Goal: Contribute content: Contribute content

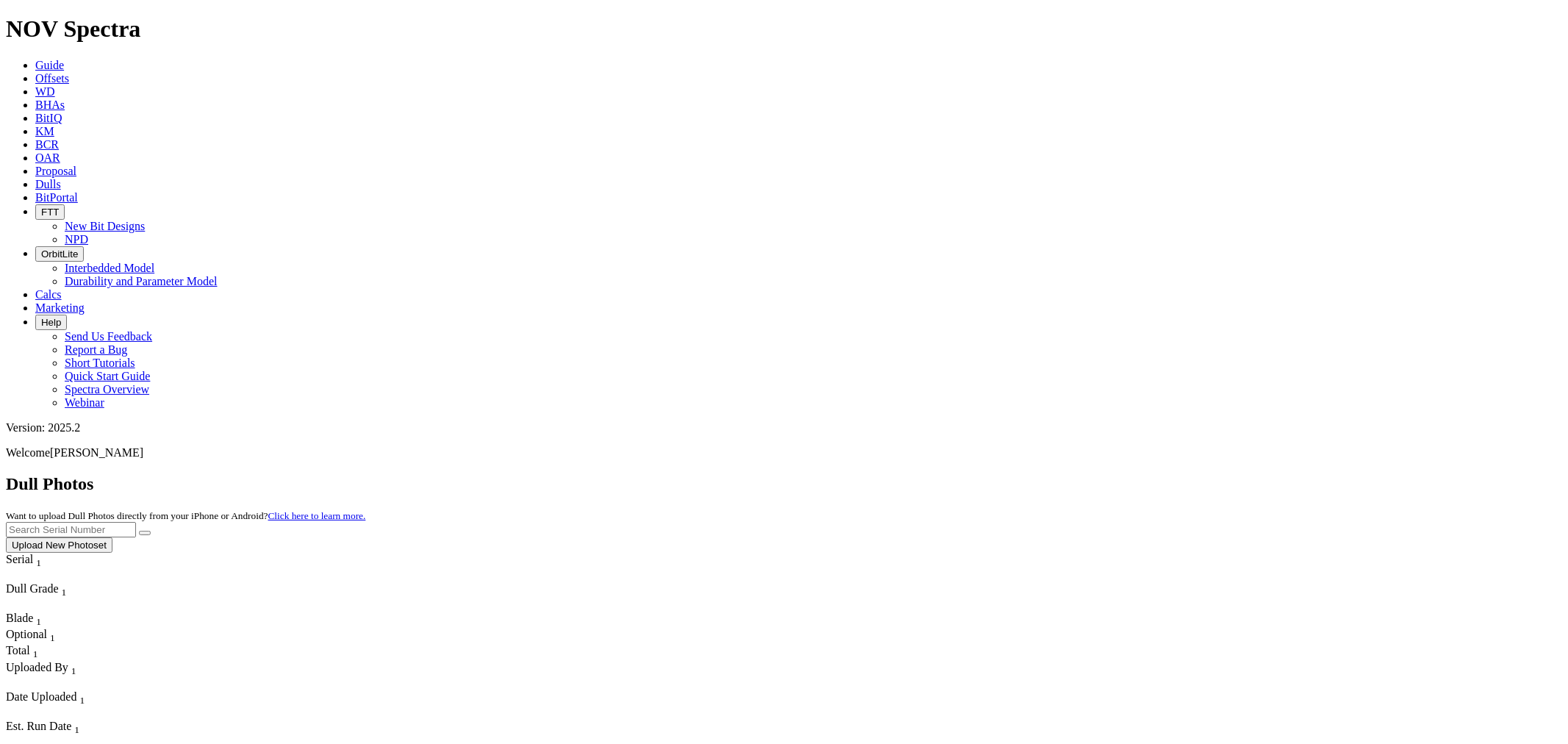
click at [113, 537] on button "Upload New Photoset" at bounding box center [59, 544] width 106 height 15
click at [35, 72] on icon at bounding box center [35, 79] width 0 height 13
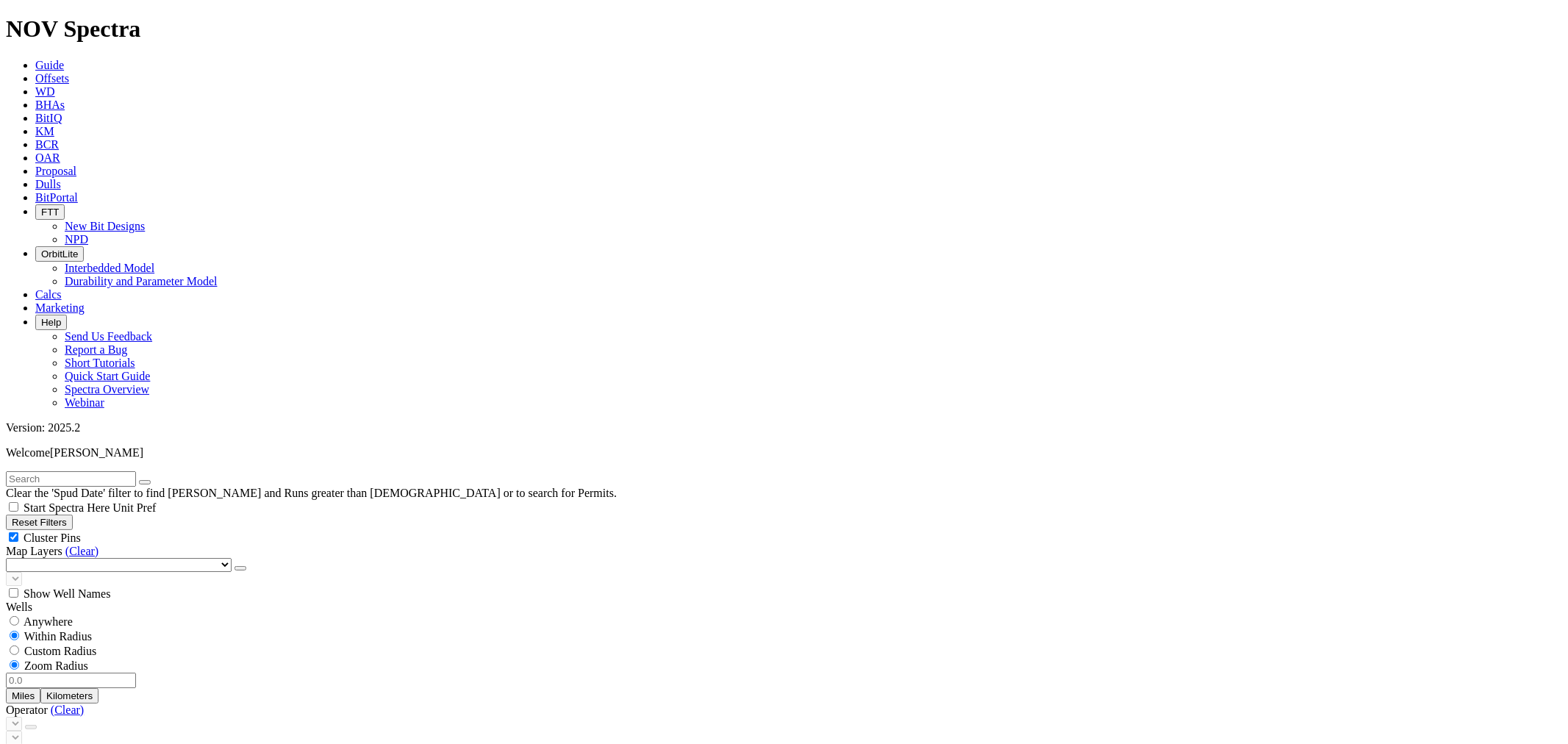
click at [35, 178] on icon at bounding box center [35, 184] width 0 height 13
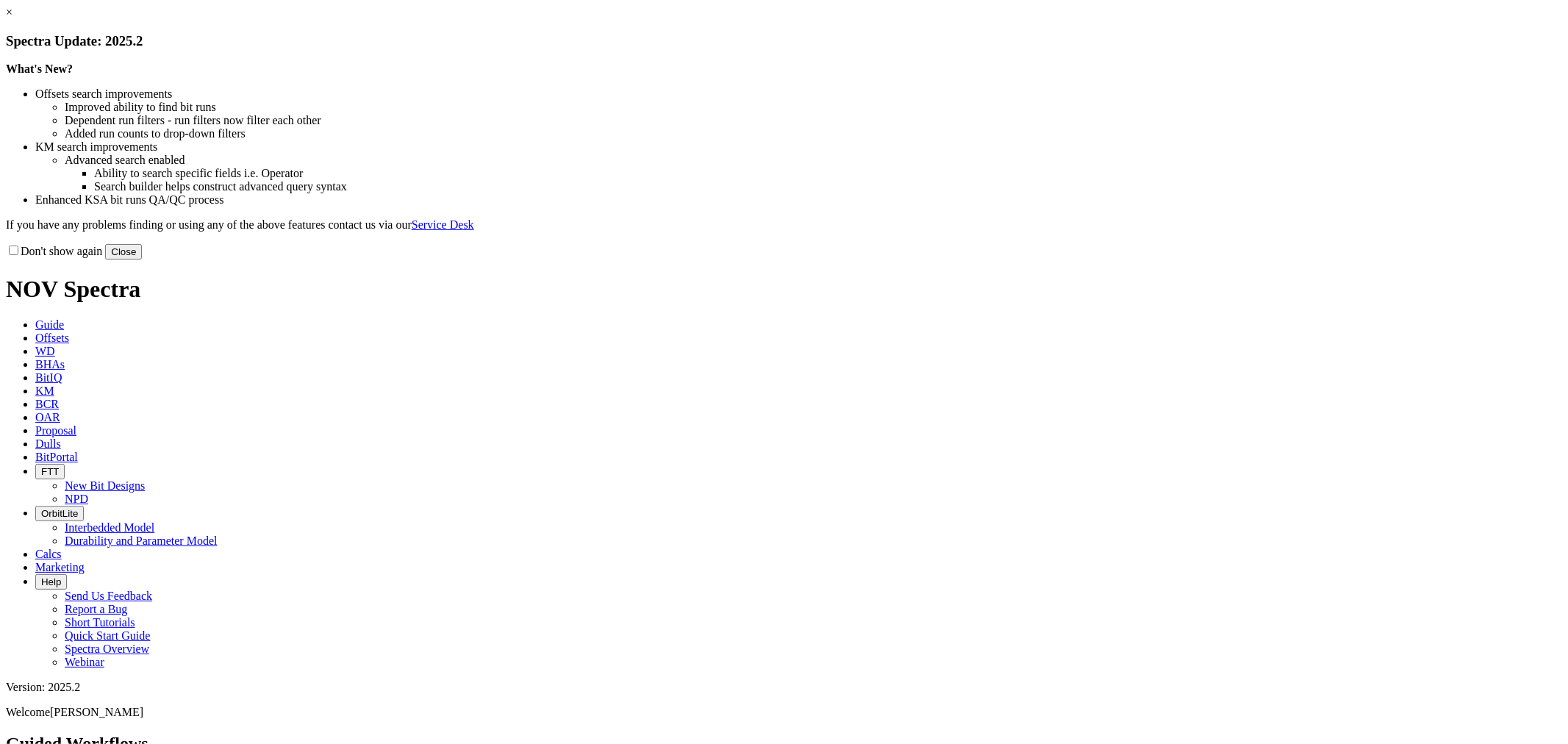
click at [142, 260] on button "Close" at bounding box center [123, 251] width 37 height 15
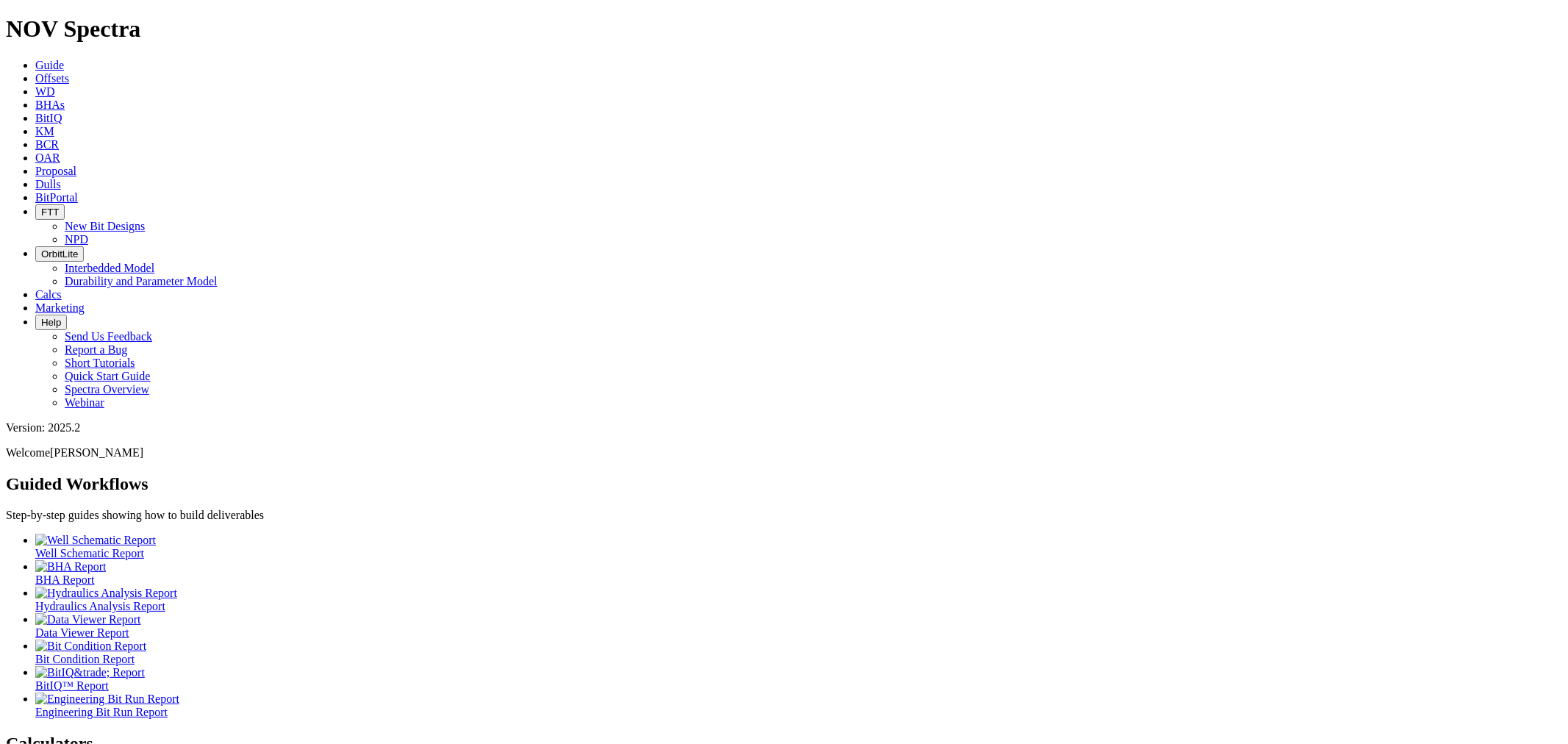
click at [35, 178] on icon at bounding box center [35, 184] width 0 height 13
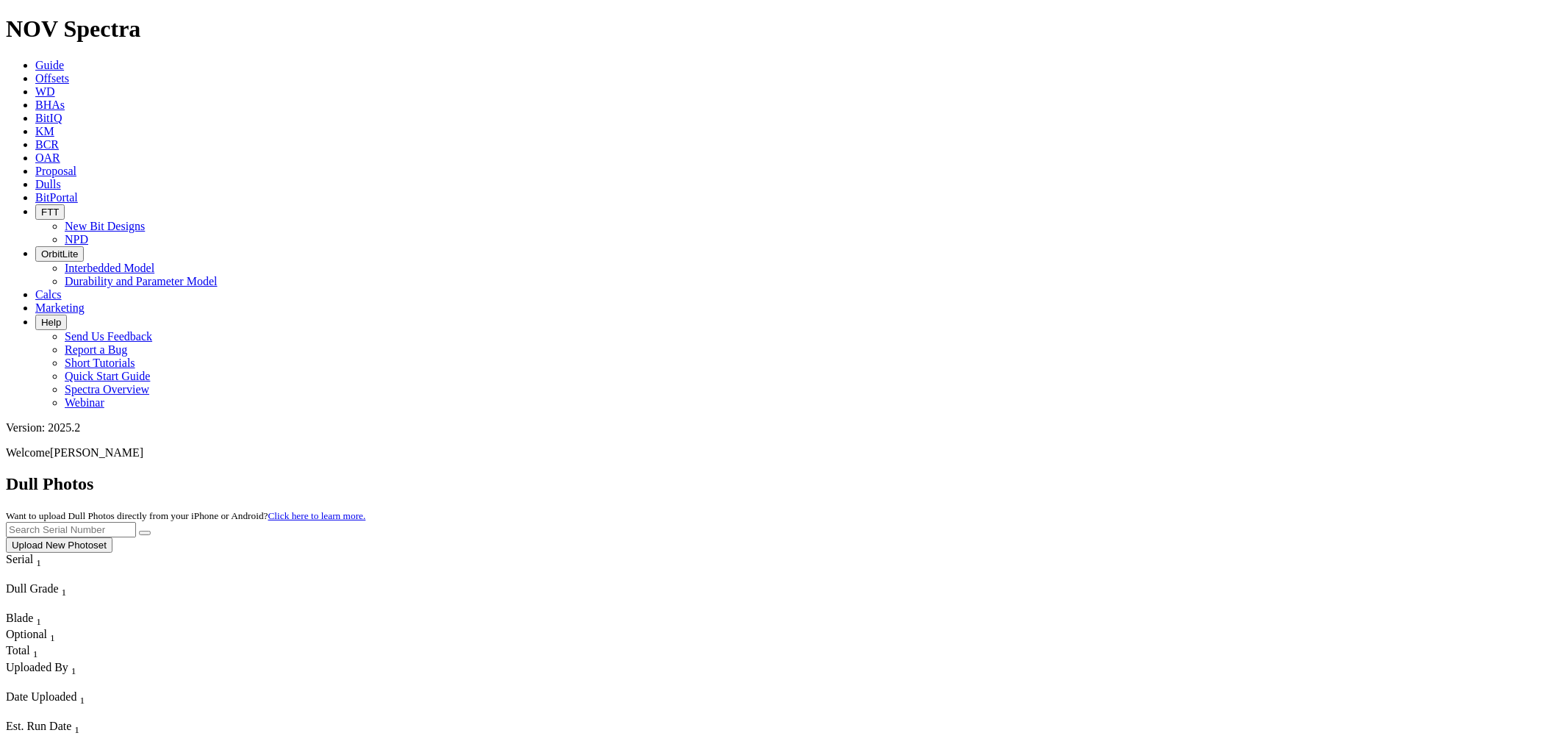
click at [136, 522] on input "text" at bounding box center [71, 529] width 130 height 15
type input "A317579"
click at [139, 530] on button "submit" at bounding box center [145, 533] width 12 height 5
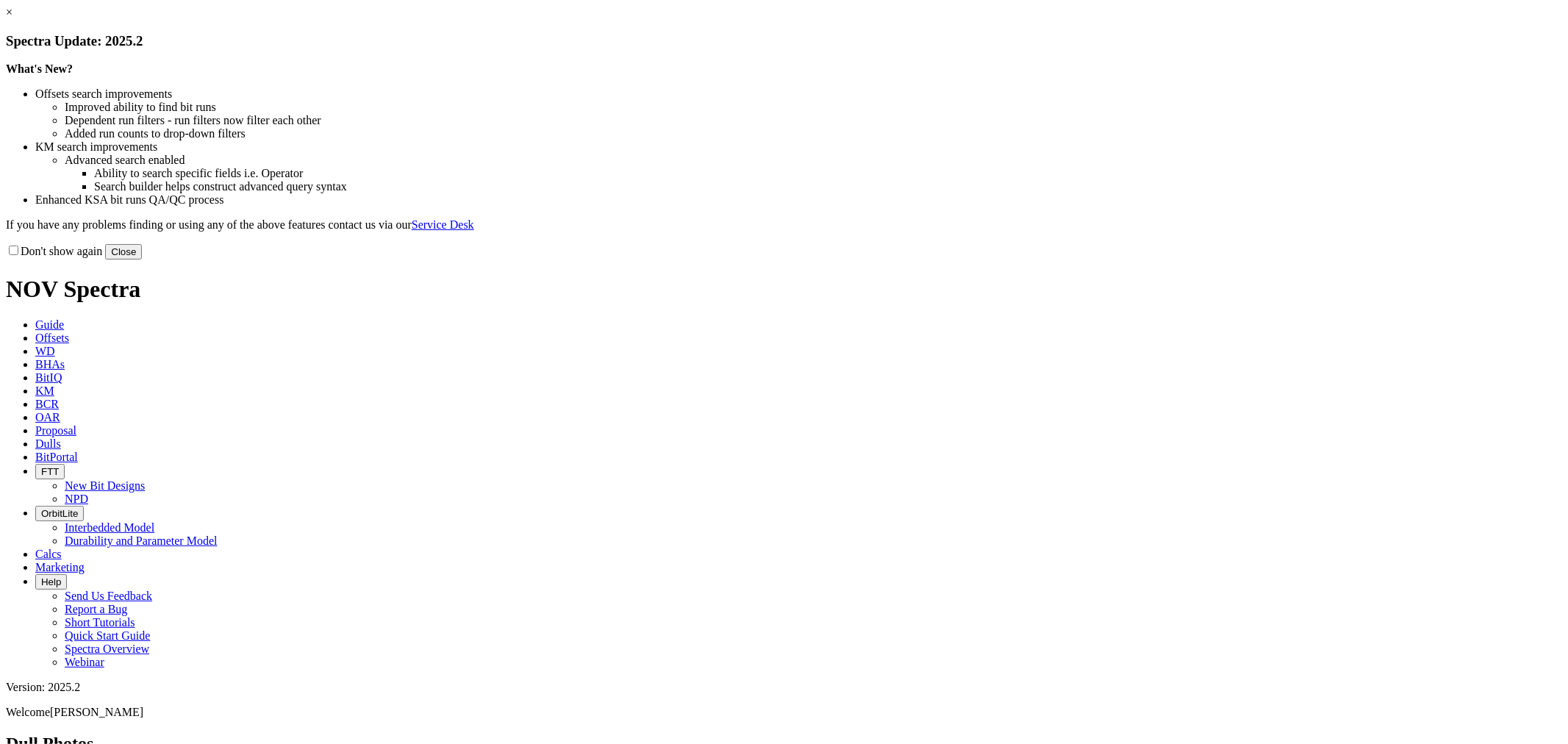
click at [142, 260] on button "Close" at bounding box center [123, 251] width 37 height 15
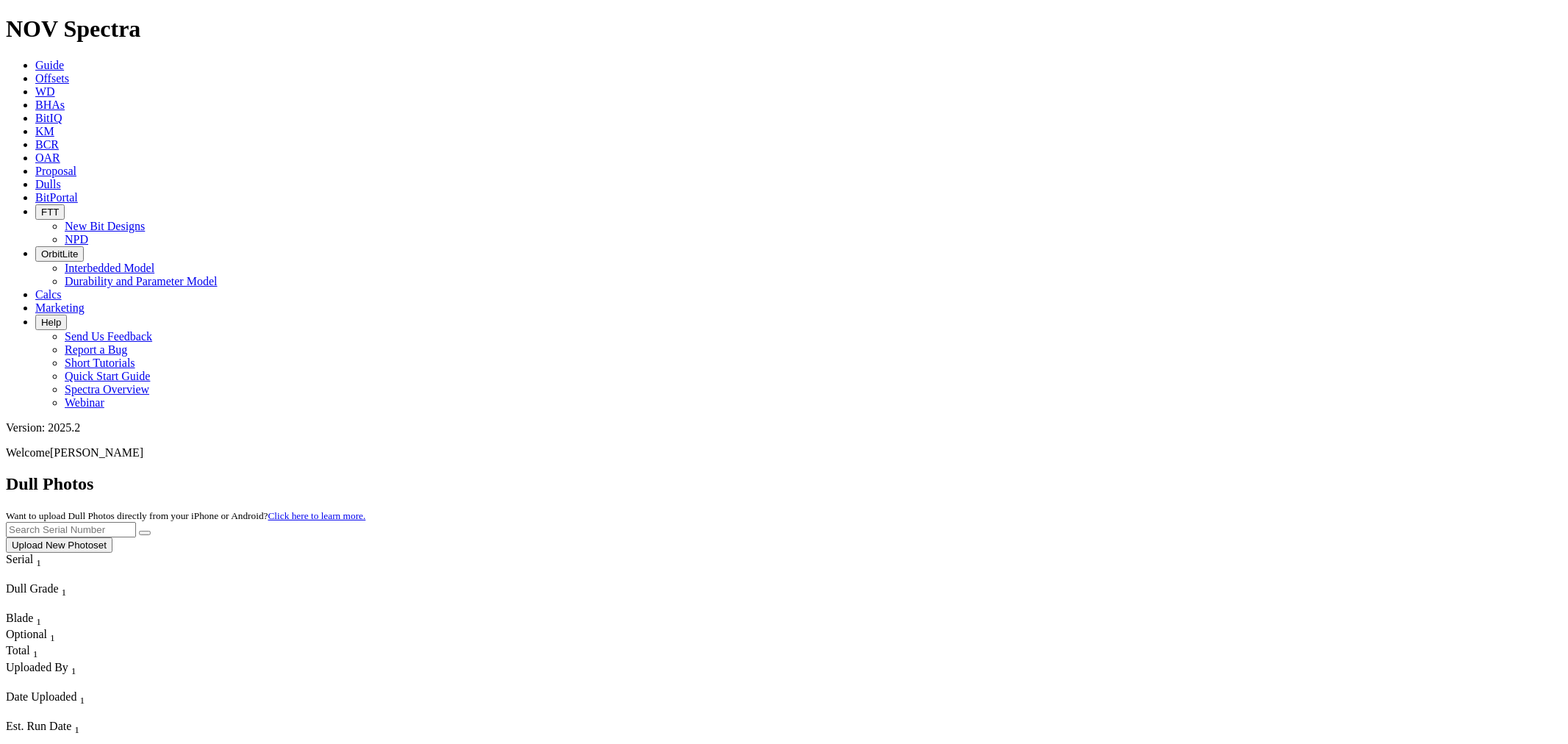
click at [113, 537] on button "Upload New Photoset" at bounding box center [59, 544] width 106 height 15
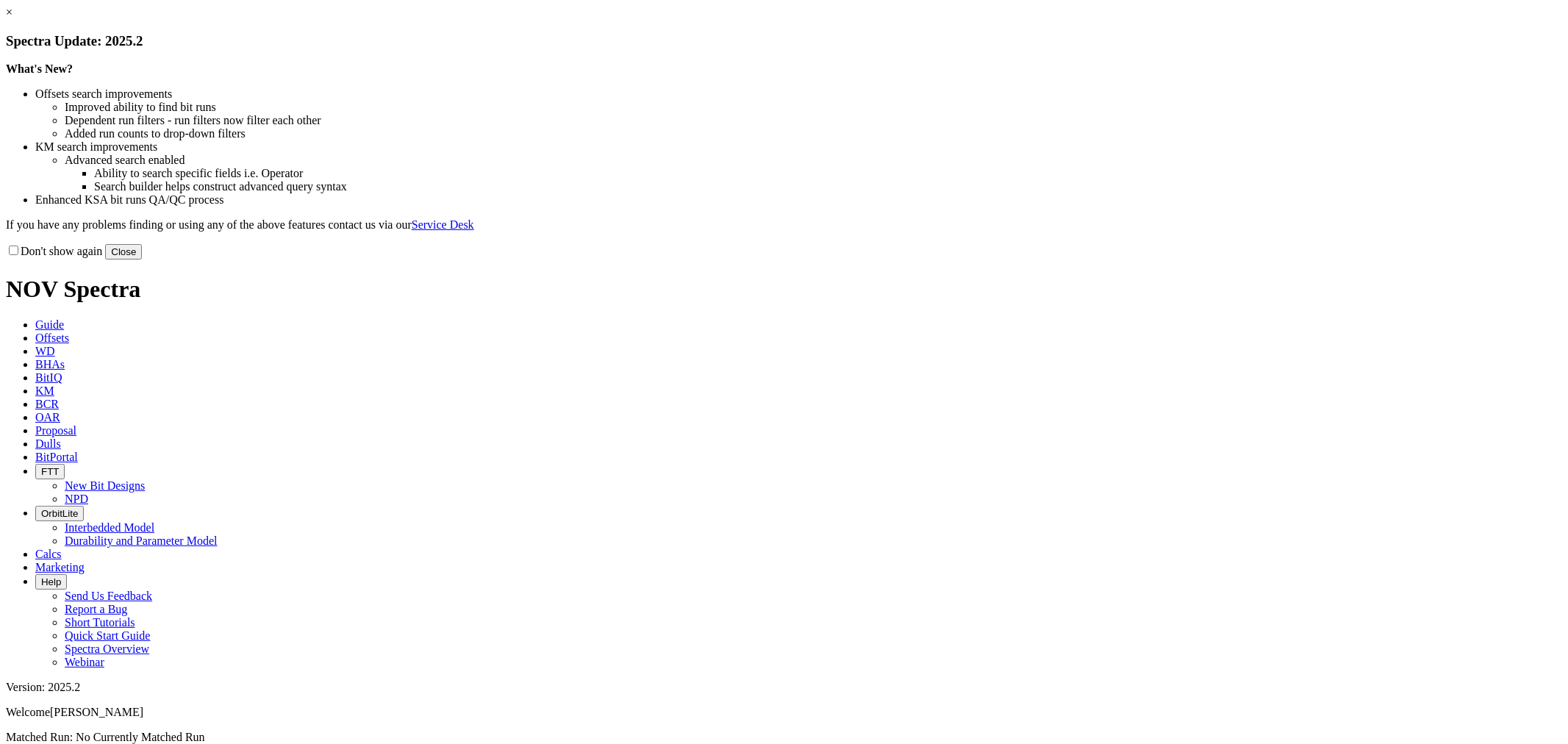
click at [142, 260] on button "Close" at bounding box center [123, 251] width 37 height 15
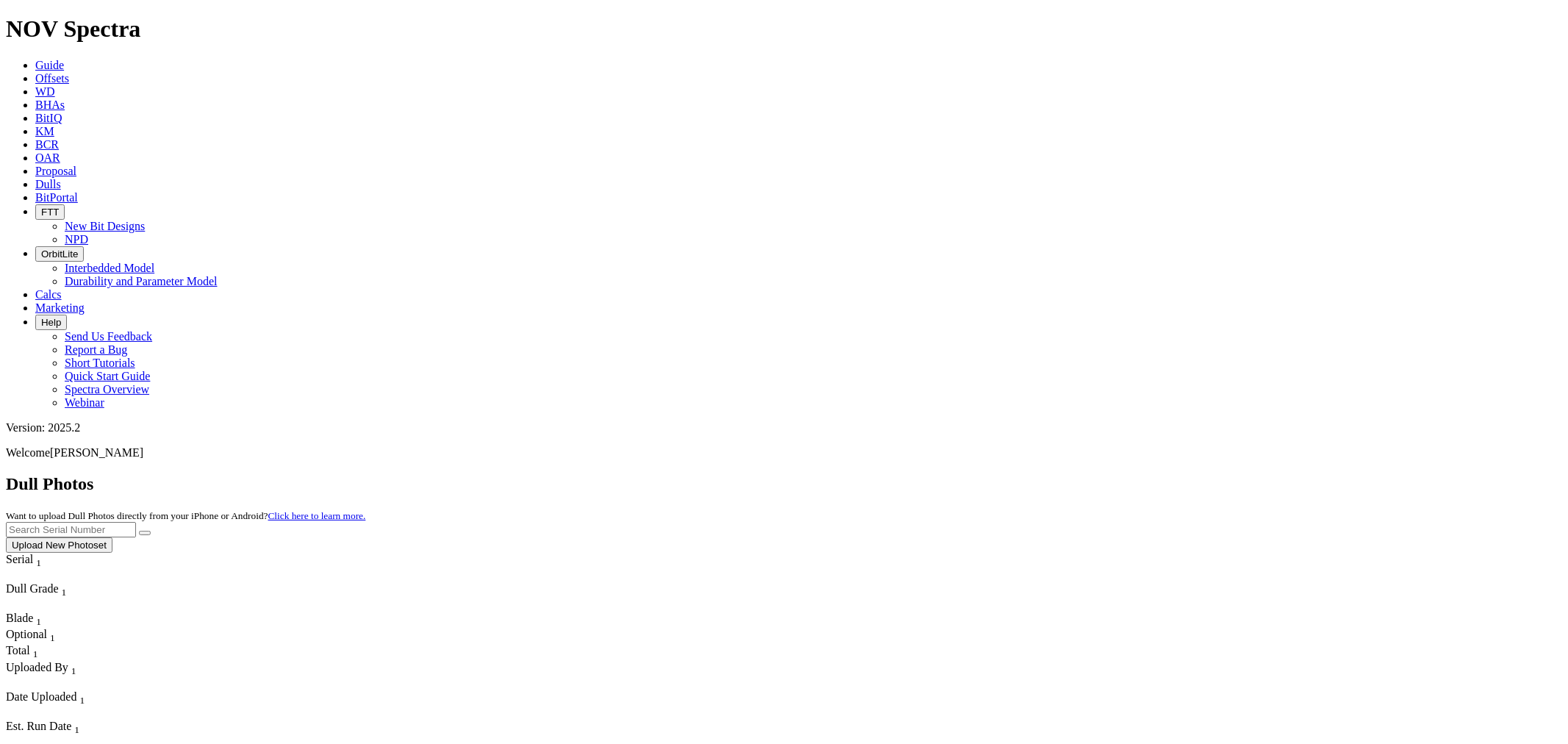
click at [113, 537] on button "Upload New Photoset" at bounding box center [59, 544] width 106 height 15
